Goal: Navigation & Orientation: Find specific page/section

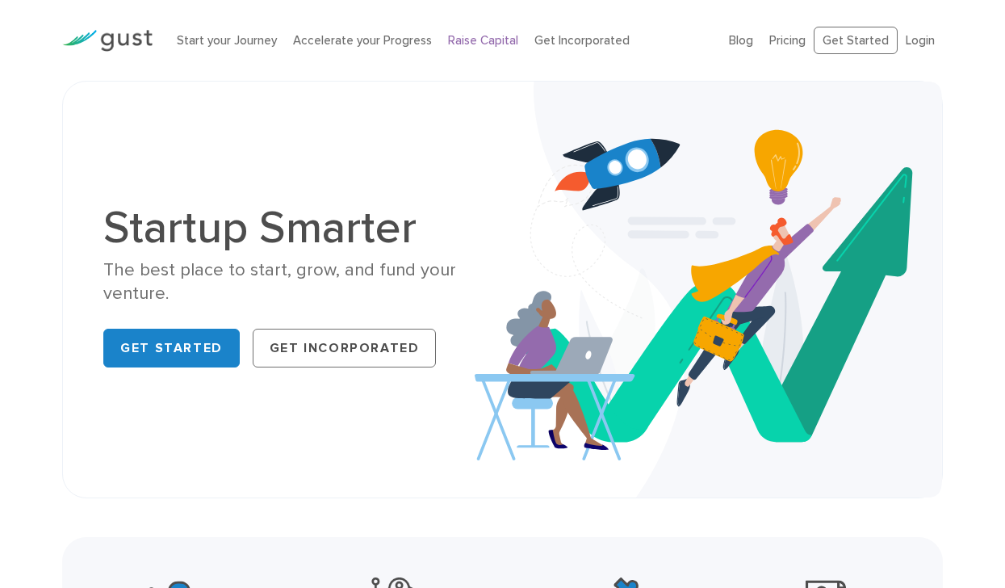
click at [493, 40] on link "Raise Capital" at bounding box center [483, 40] width 70 height 15
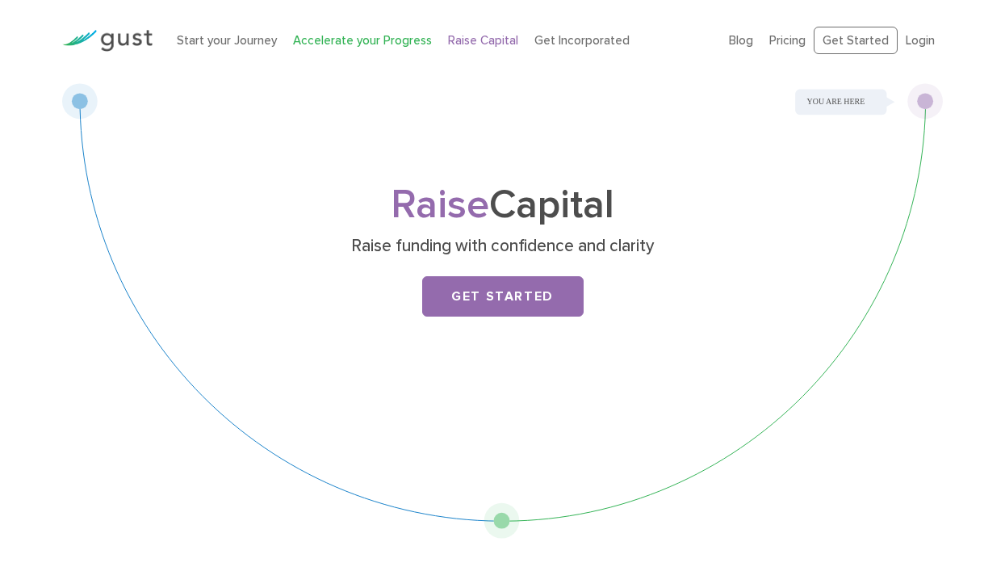
click at [295, 47] on link "Accelerate your Progress" at bounding box center [362, 40] width 139 height 15
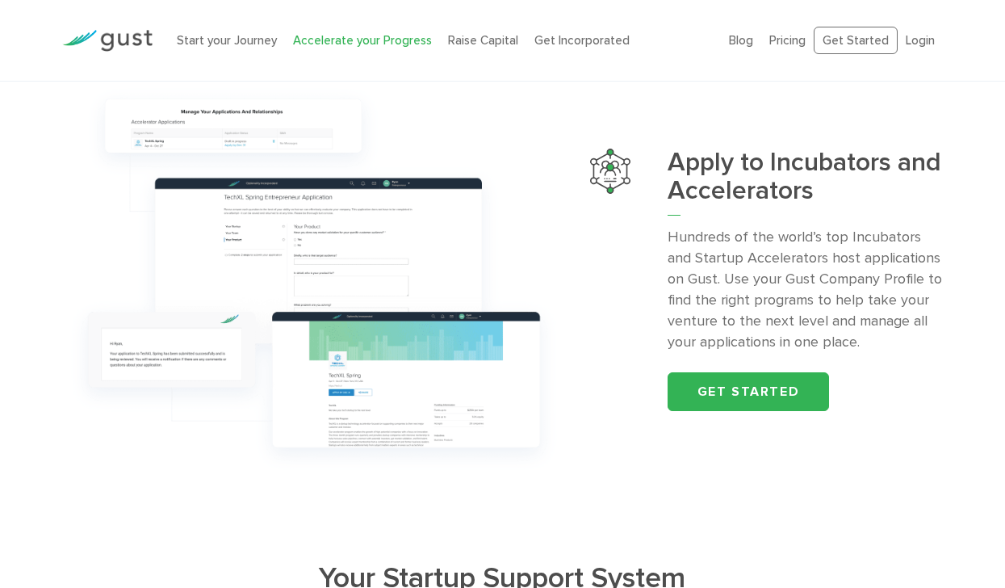
scroll to position [1549, 0]
